Goal: Obtain resource: Download file/media

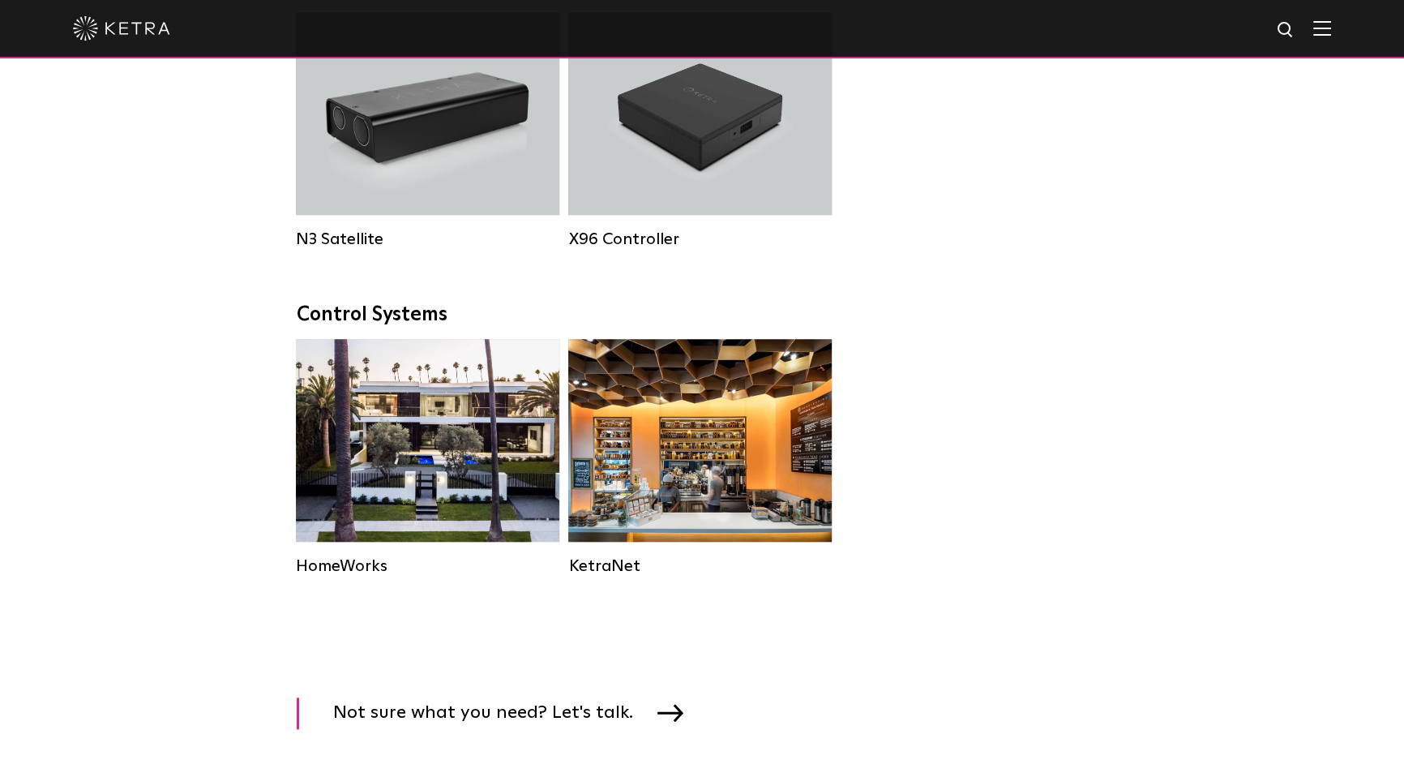
scroll to position [1842, 0]
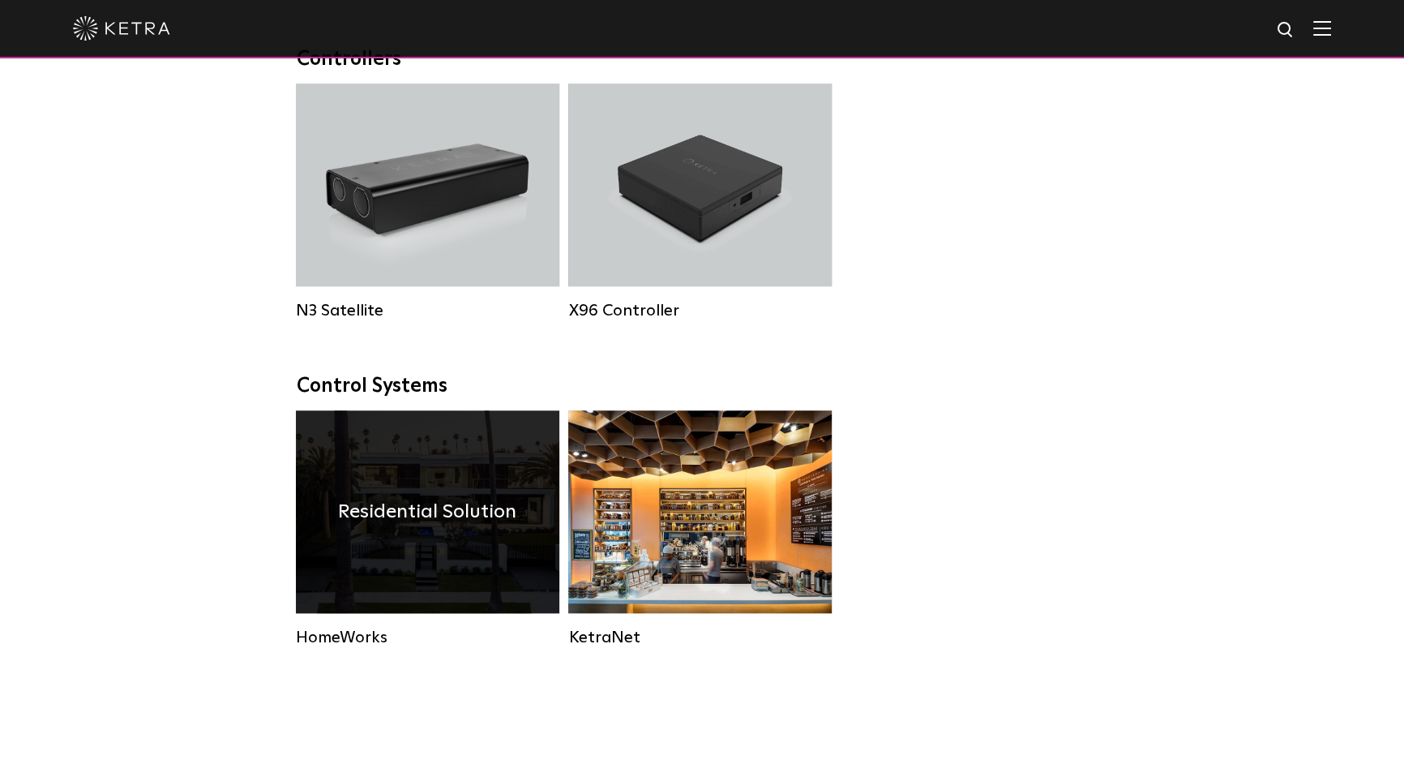
click at [426, 508] on div "Residential Solution" at bounding box center [427, 511] width 263 height 203
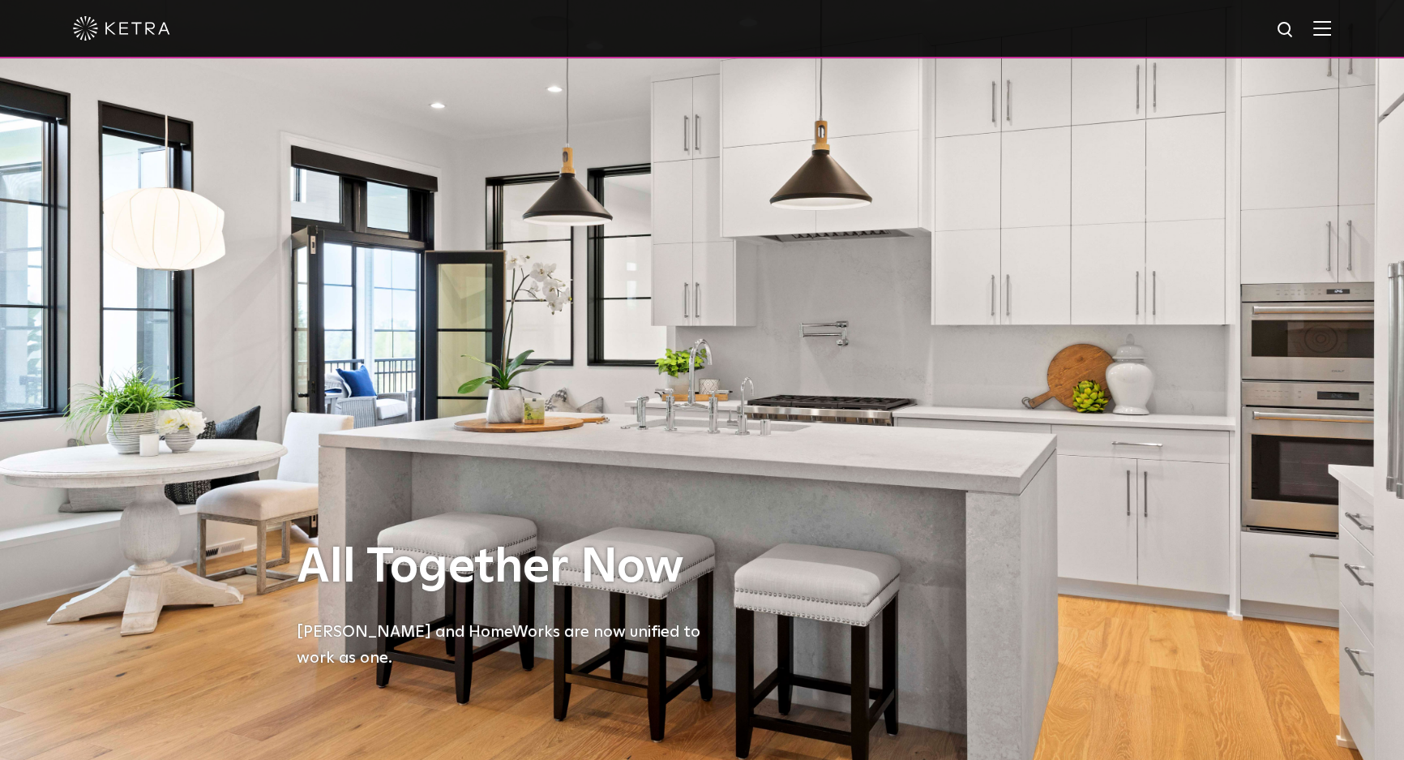
click at [1331, 26] on img at bounding box center [1322, 27] width 18 height 15
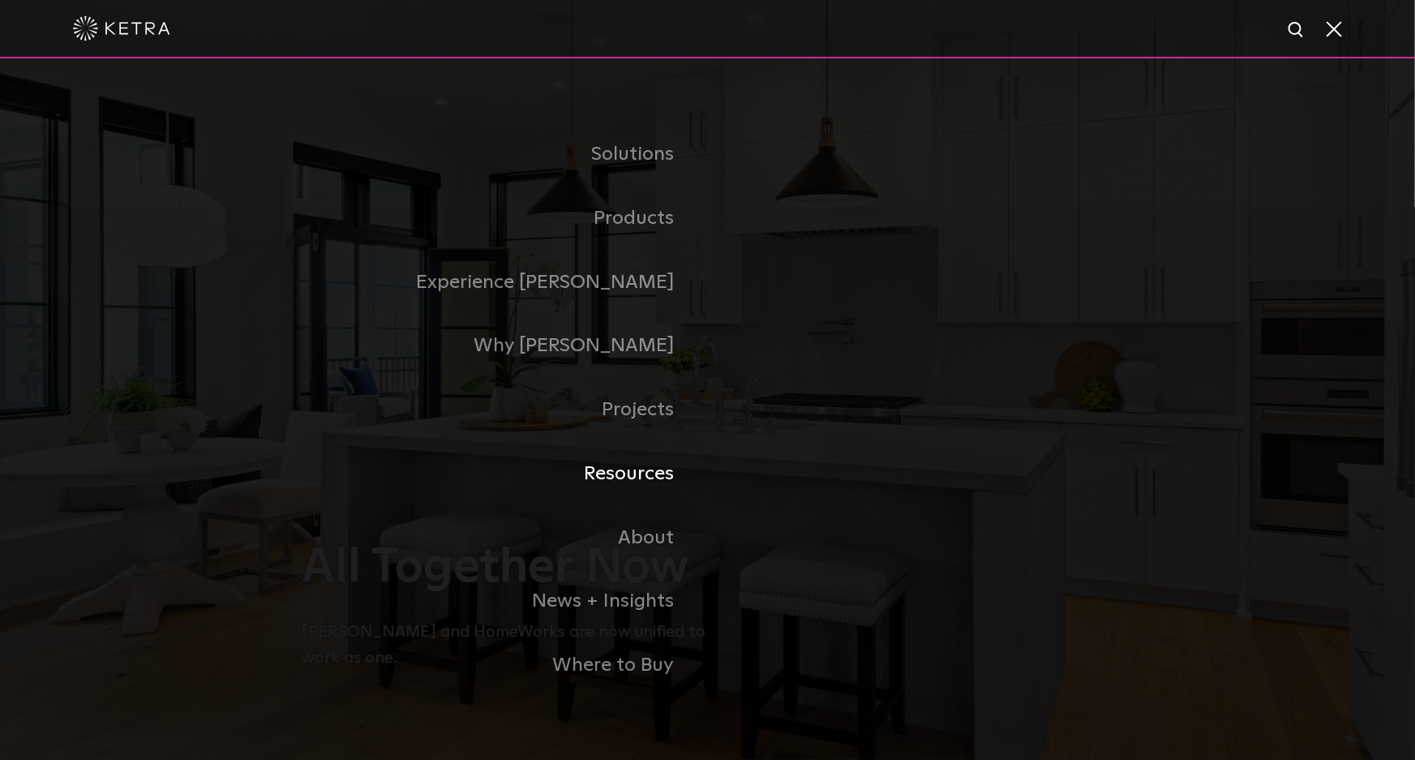
click at [636, 478] on link "Resources" at bounding box center [504, 474] width 405 height 64
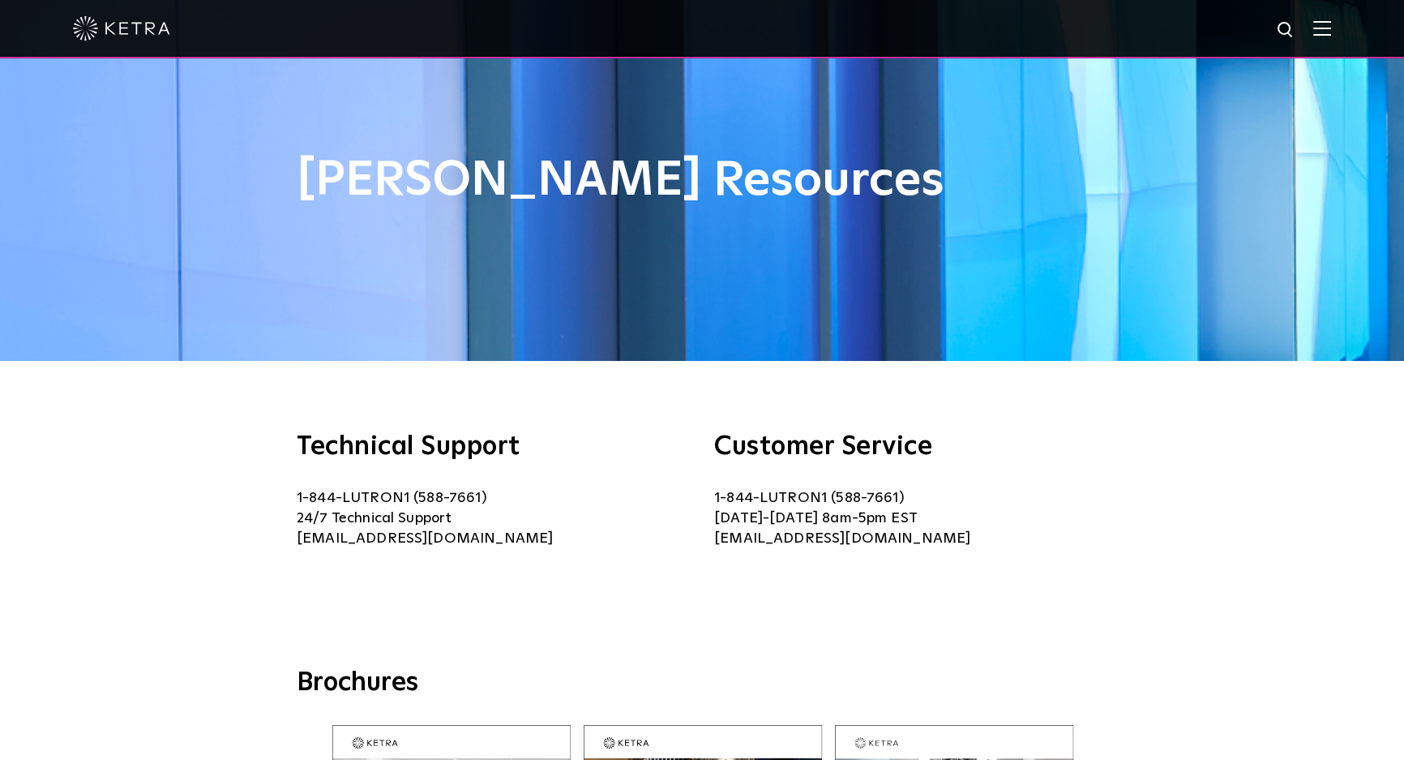
scroll to position [442, 0]
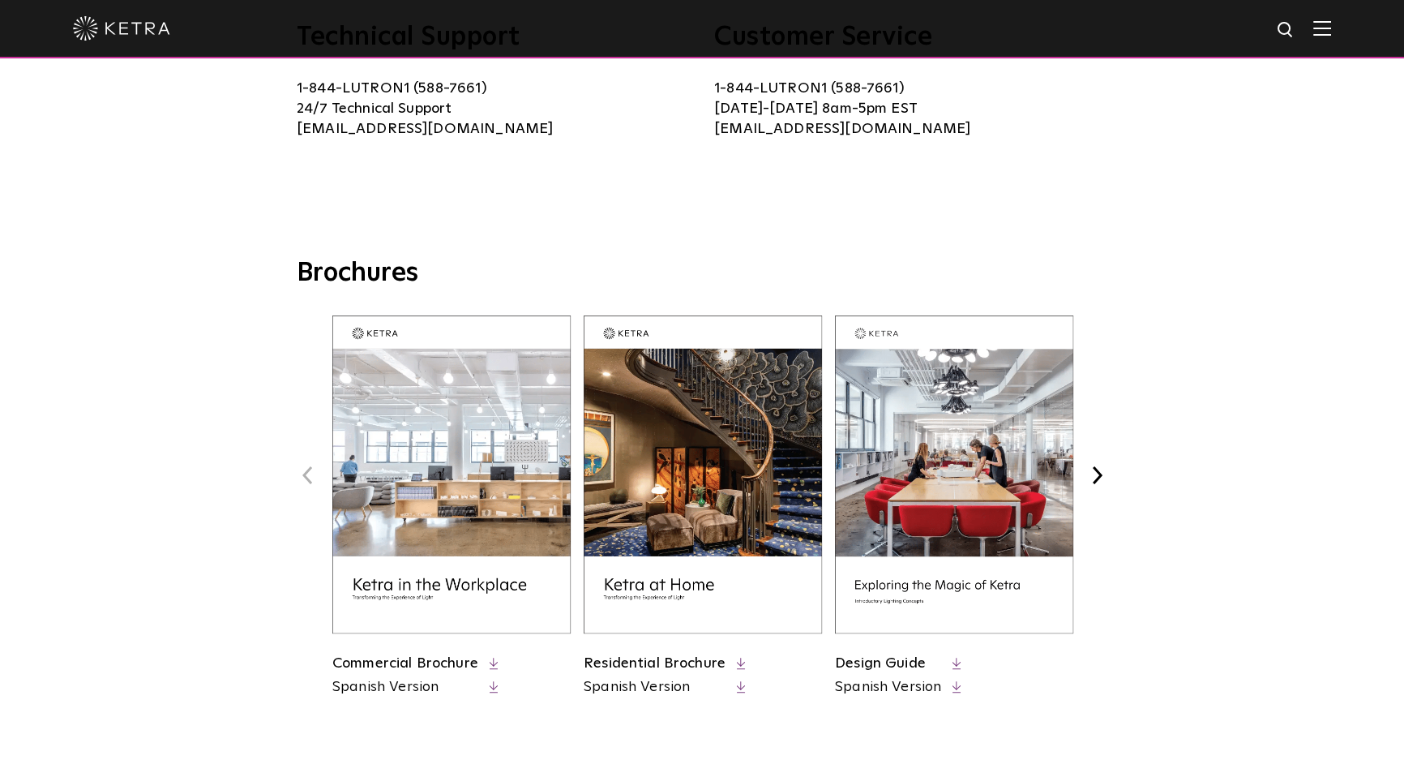
click at [691, 584] on img at bounding box center [703, 474] width 238 height 318
